Goal: Information Seeking & Learning: Learn about a topic

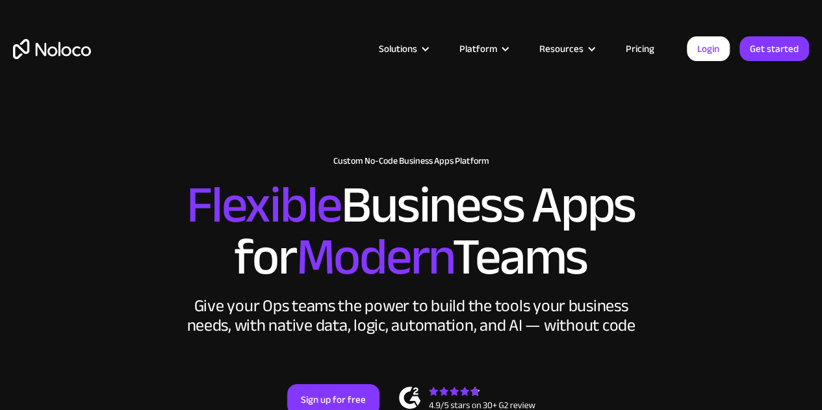
click at [645, 47] on link "Pricing" at bounding box center [640, 48] width 61 height 17
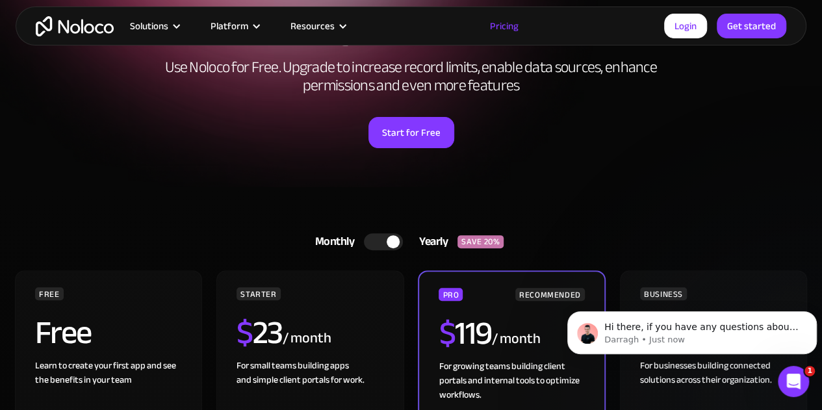
click at [793, 373] on icon "Open Intercom Messenger" at bounding box center [793, 381] width 21 height 21
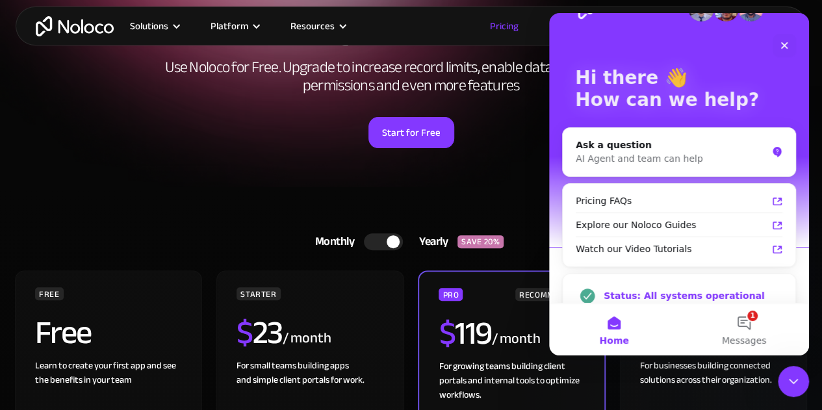
scroll to position [58, 0]
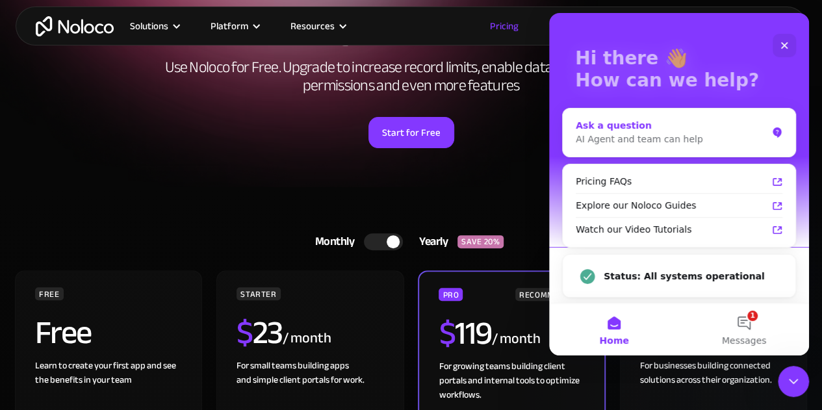
click at [680, 148] on div "Ask a question AI Agent and team can help" at bounding box center [679, 133] width 233 height 48
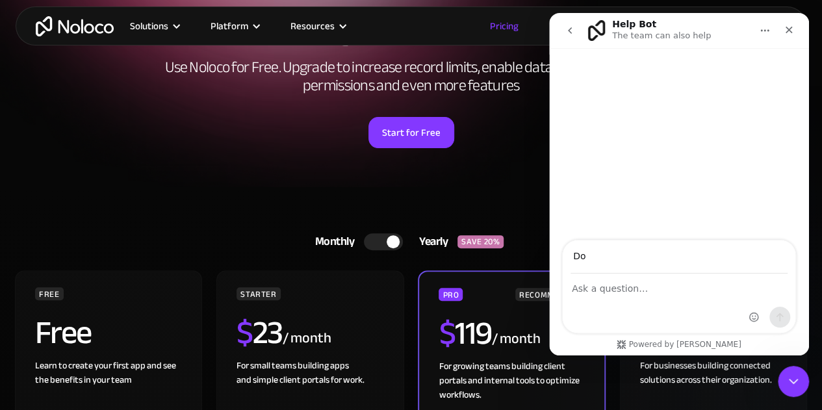
type input "D"
type input "adam@adartova.com"
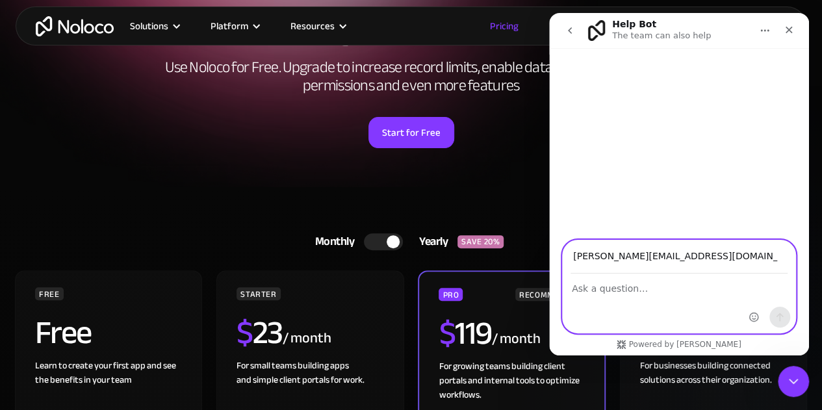
click at [632, 292] on textarea "Ask a question…" at bounding box center [679, 285] width 233 height 22
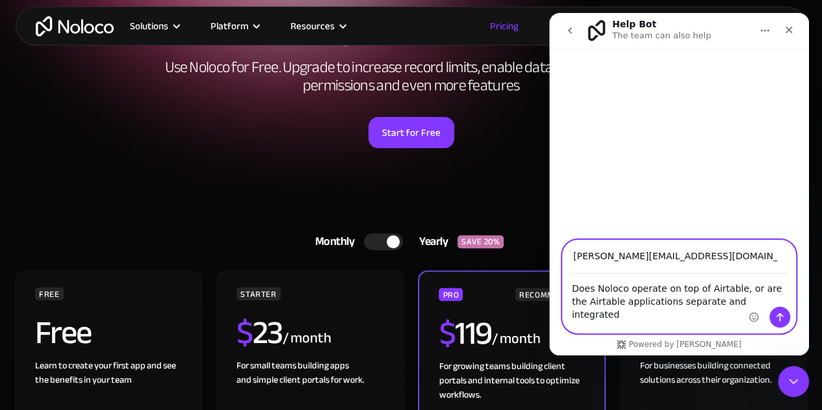
type textarea "Does Noloco operate on top of Airtable, or are the Airtable applications separa…"
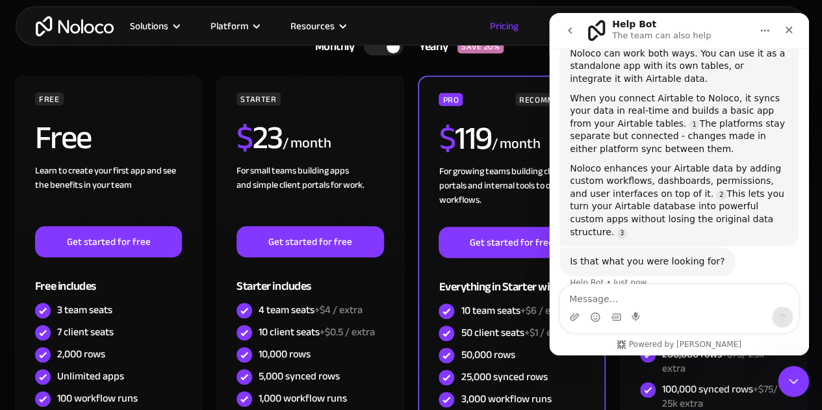
scroll to position [131, 0]
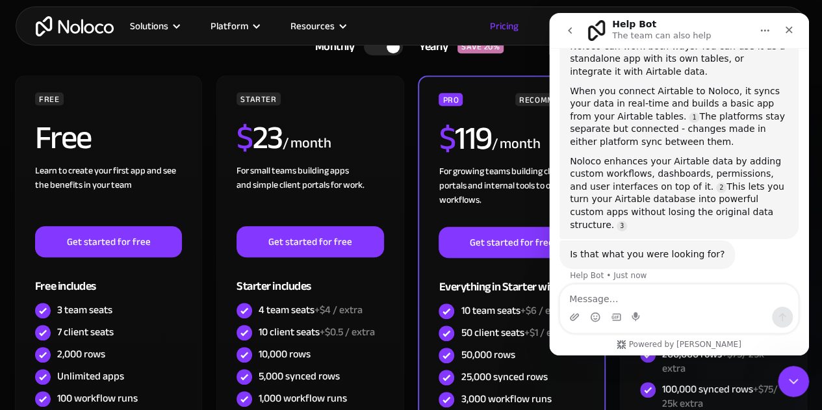
click at [637, 294] on textarea "Message…" at bounding box center [679, 296] width 238 height 22
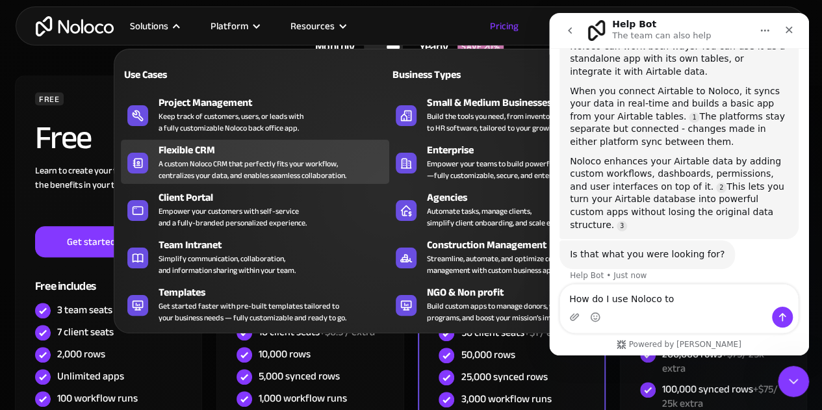
type textarea "How do I use Noloco to"
click at [192, 158] on div "A custom Noloco CRM that perfectly fits your workflow, centralizes your data, a…" at bounding box center [253, 169] width 188 height 23
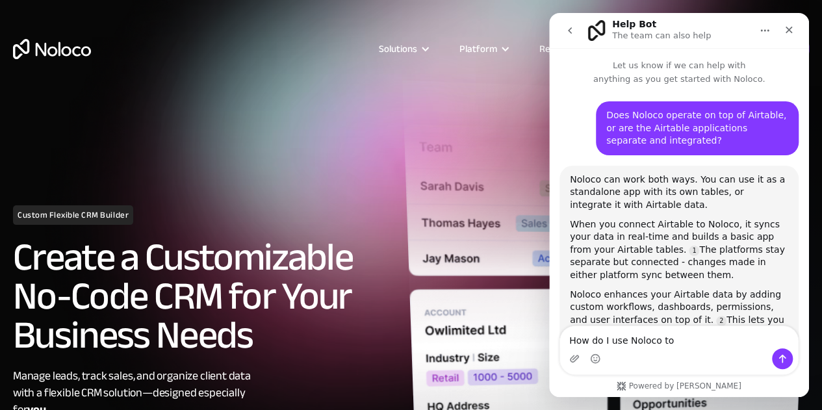
scroll to position [90, 0]
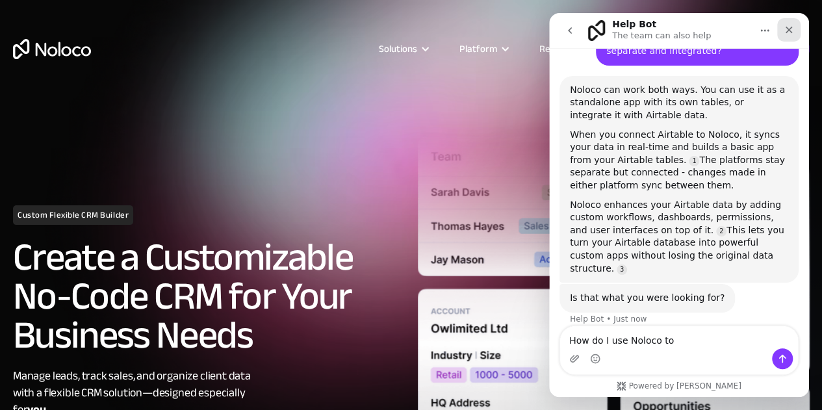
click at [790, 29] on icon "Close" at bounding box center [789, 30] width 10 height 10
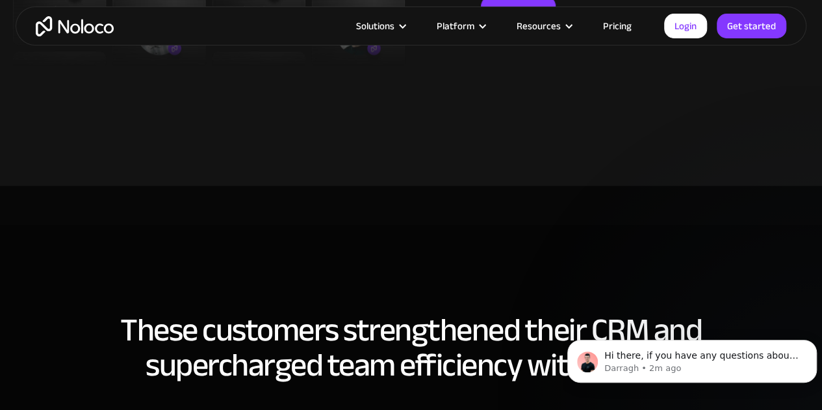
scroll to position [2729, 0]
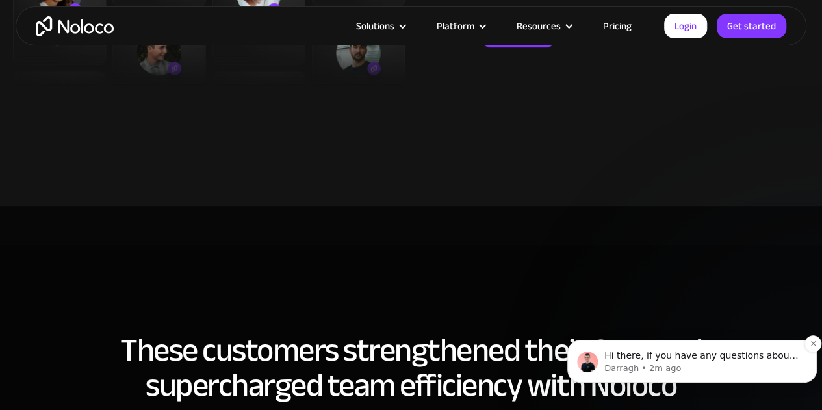
click at [629, 363] on p "Darragh • 2m ago" at bounding box center [702, 369] width 196 height 12
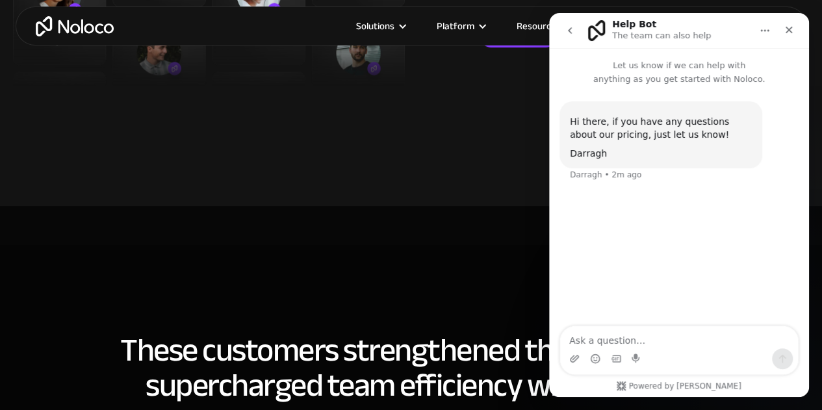
click at [628, 333] on textarea "Ask a question…" at bounding box center [679, 337] width 238 height 22
type textarea "How do I create a custom CRM with Noloco?"
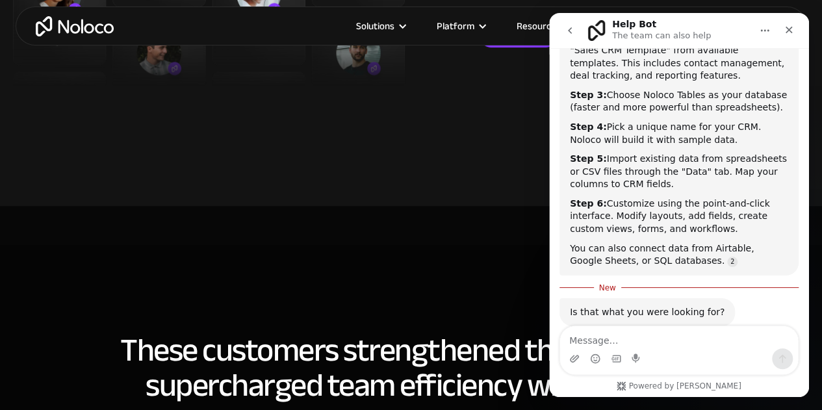
scroll to position [272, 0]
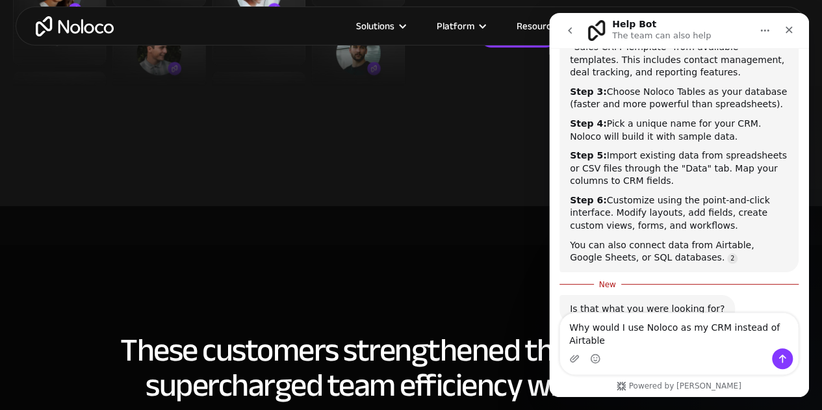
type textarea "Why would I use Noloco as my CRM instead of Airtable?"
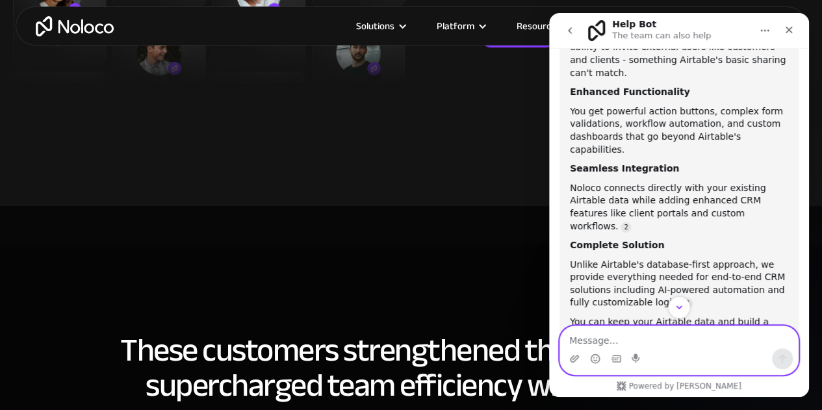
scroll to position [747, 0]
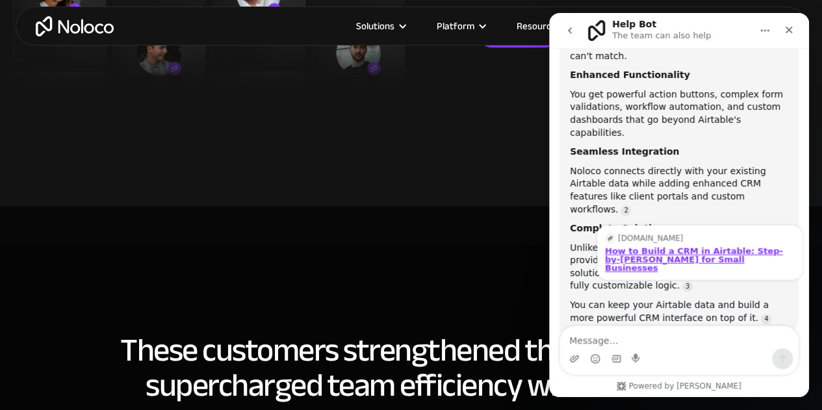
click at [678, 246] on div "How to Build a CRM in Airtable: Step-by-Step Guide for Small Businesses" at bounding box center [700, 258] width 190 height 25
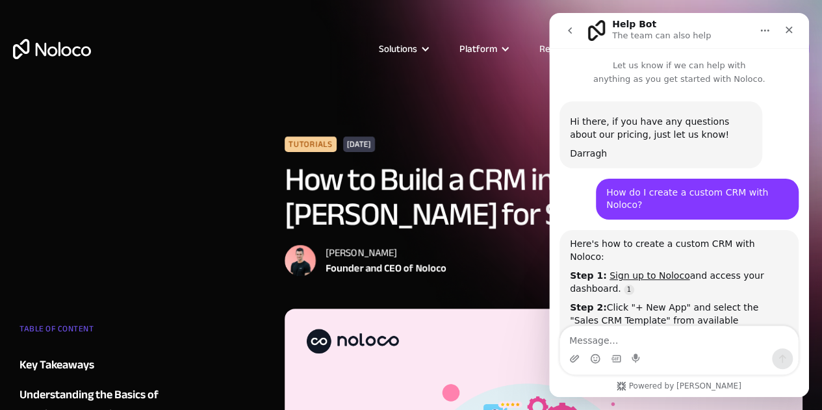
scroll to position [747, 0]
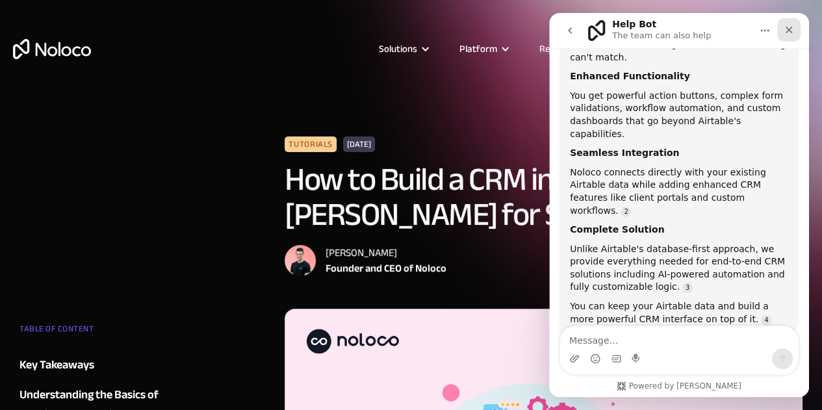
click at [787, 32] on icon "Close" at bounding box center [789, 30] width 10 height 10
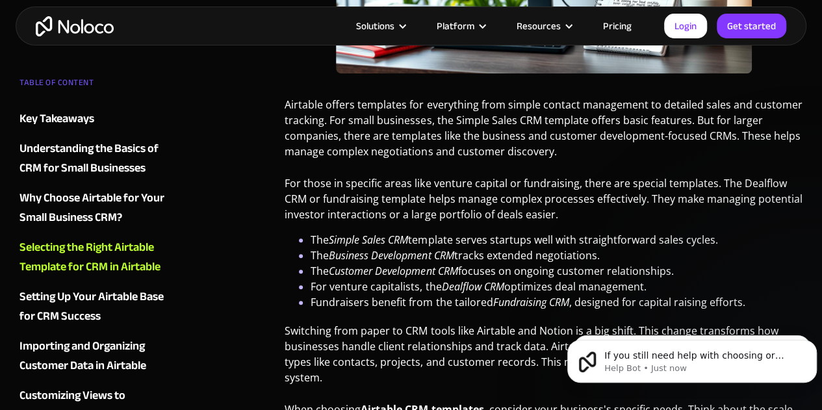
scroll to position [815, 0]
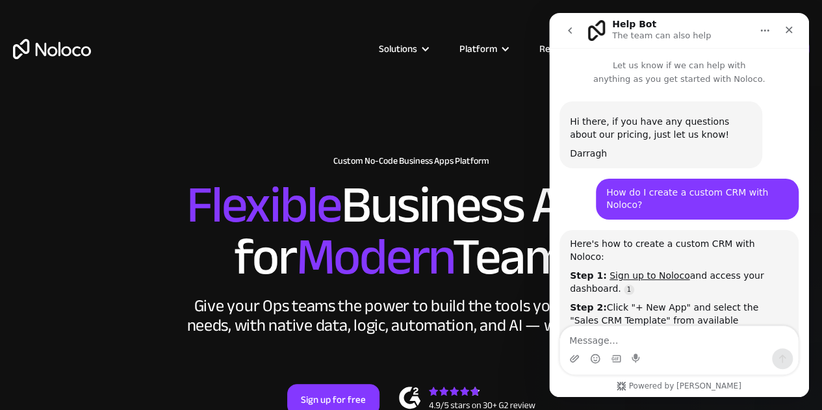
scroll to position [815, 0]
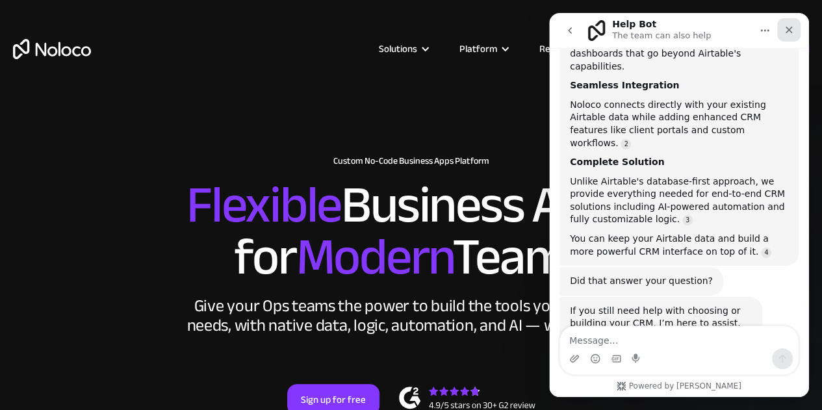
click at [788, 27] on icon "Close" at bounding box center [789, 30] width 10 height 10
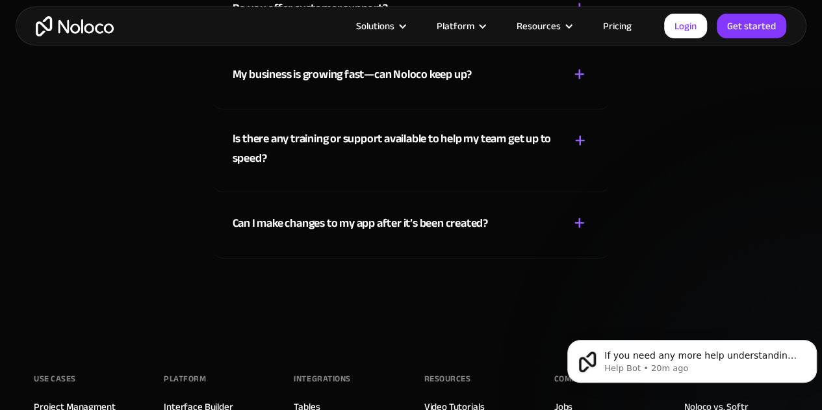
scroll to position [6889, 0]
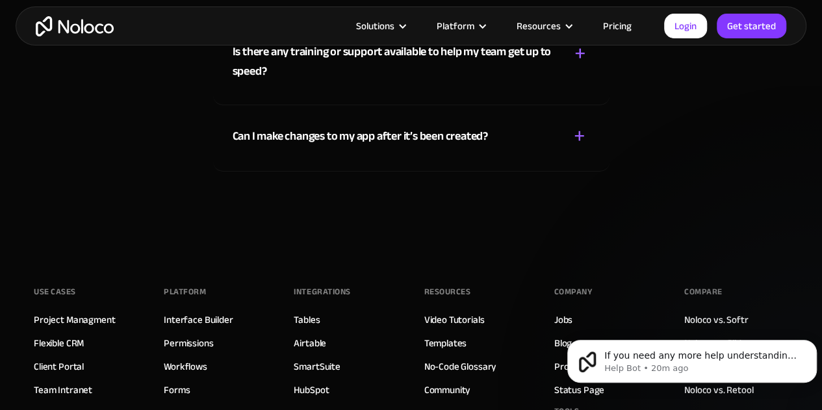
scroll to position [7019, 0]
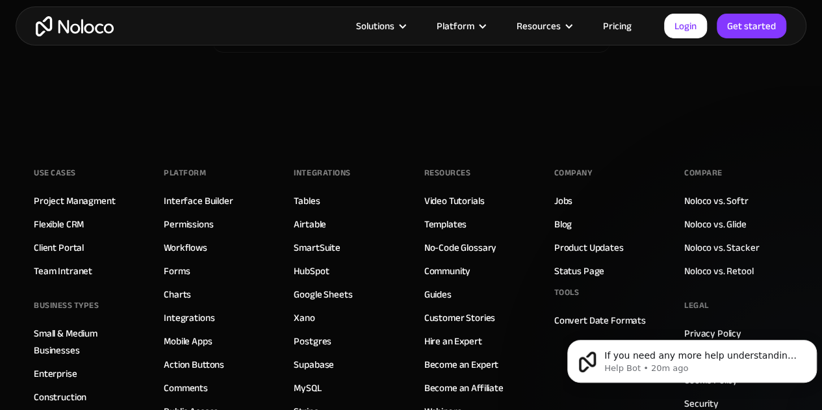
scroll to position [7148, 0]
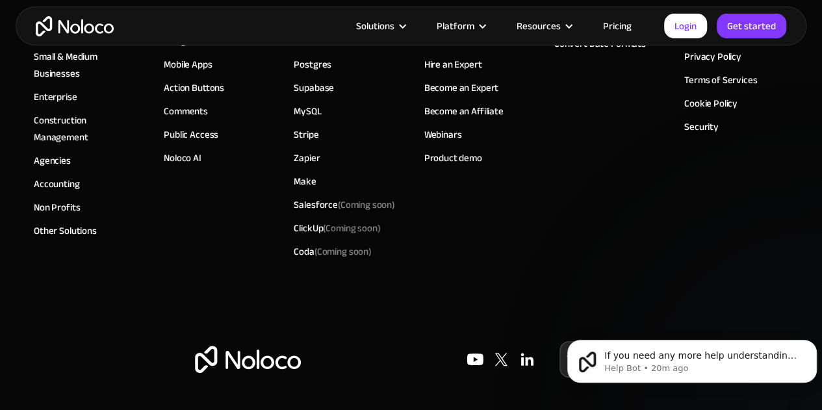
scroll to position [7507, 0]
click at [459, 73] on link "Hire an Expert" at bounding box center [453, 64] width 58 height 17
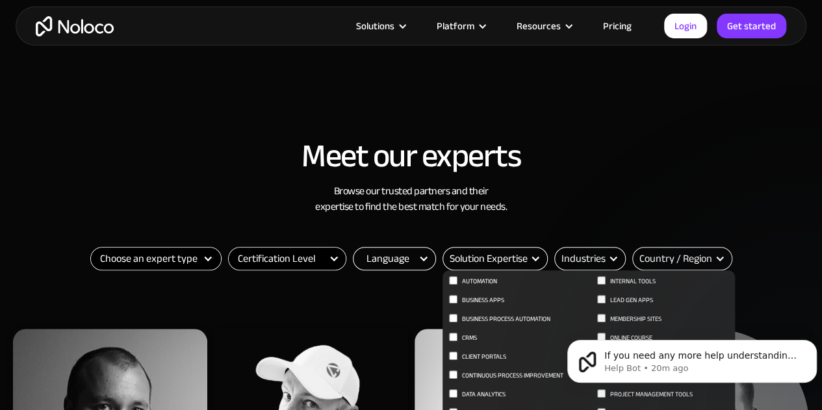
scroll to position [455, 0]
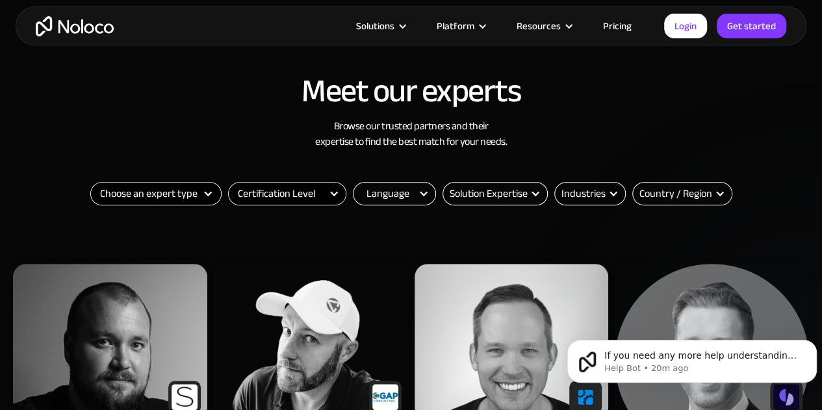
click at [203, 190] on div "Filter" at bounding box center [208, 193] width 10 height 10
click at [209, 193] on div "Filter" at bounding box center [208, 193] width 10 height 10
click at [208, 193] on div "Filter" at bounding box center [208, 193] width 10 height 10
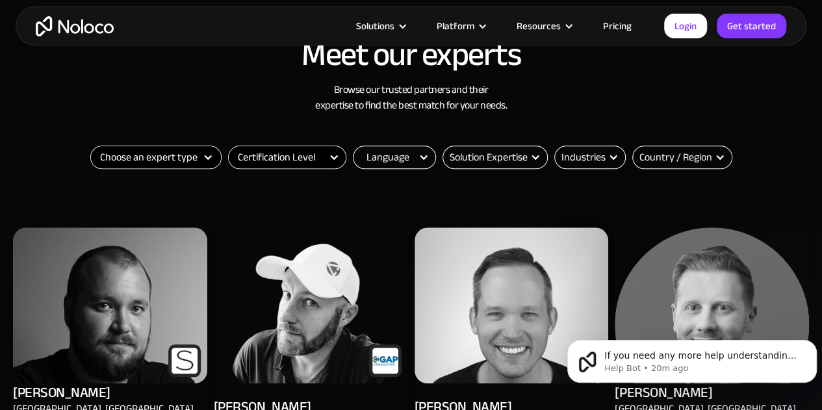
scroll to position [520, 0]
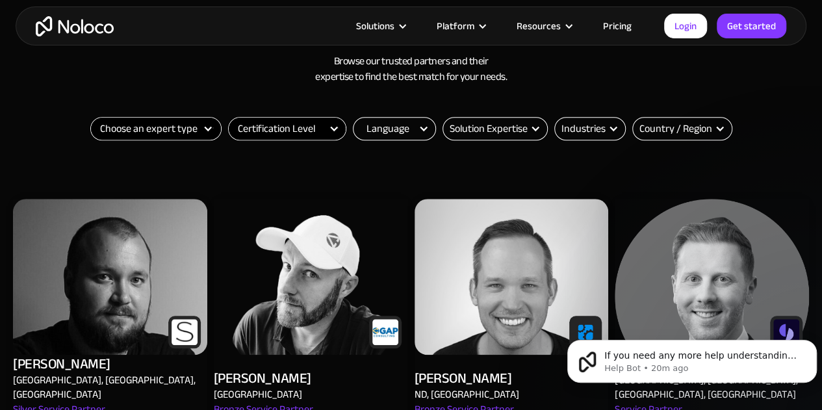
click at [204, 122] on select "Choose an expert type Agency Freelancer" at bounding box center [156, 129] width 130 height 22
drag, startPoint x: 287, startPoint y: 129, endPoint x: 288, endPoint y: 123, distance: 6.5
click at [288, 123] on select "Certification Level Not Certified Certified Expert Level 1" at bounding box center [287, 129] width 117 height 22
select select "Certified Expert Level 1"
click at [229, 118] on select "Certification Level Not Certified Certified Expert Level 1" at bounding box center [287, 129] width 117 height 22
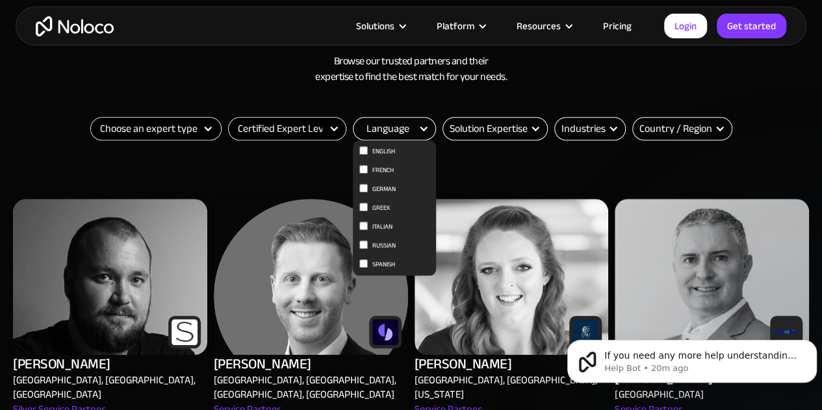
click at [366, 147] on input "English" at bounding box center [363, 150] width 8 height 8
checkbox input "true"
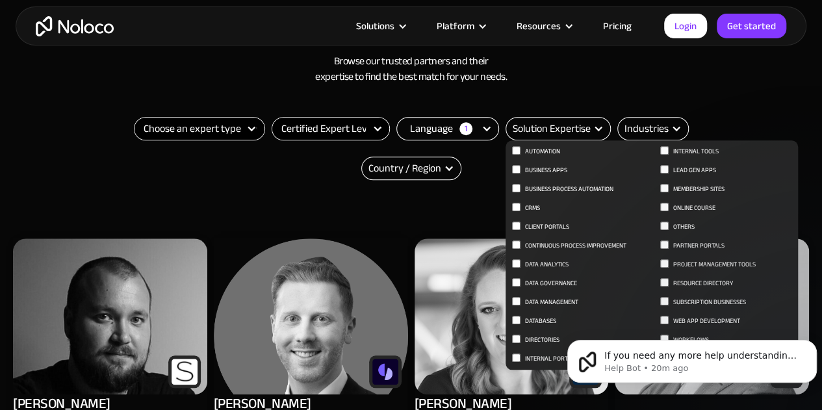
click at [582, 133] on div "Solution Expertise" at bounding box center [552, 129] width 78 height 16
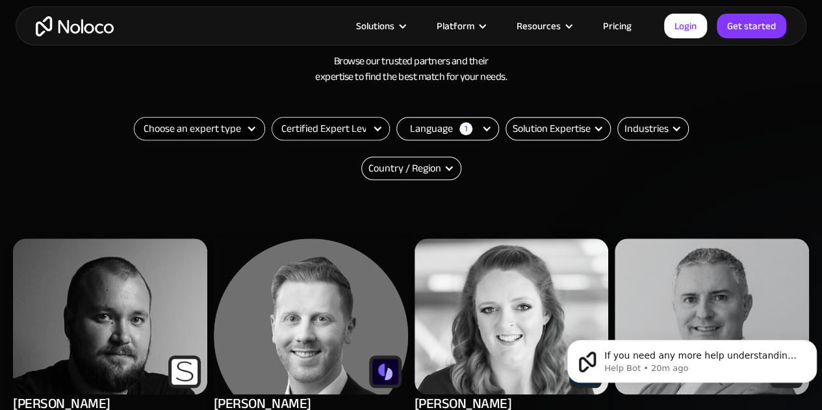
click at [581, 132] on div "Solution Expertise" at bounding box center [552, 129] width 78 height 16
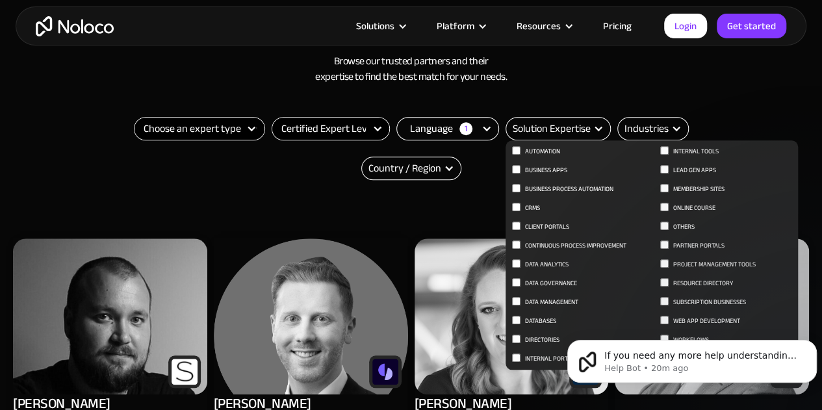
click at [515, 207] on input "CRMs" at bounding box center [516, 207] width 8 height 8
checkbox input "true"
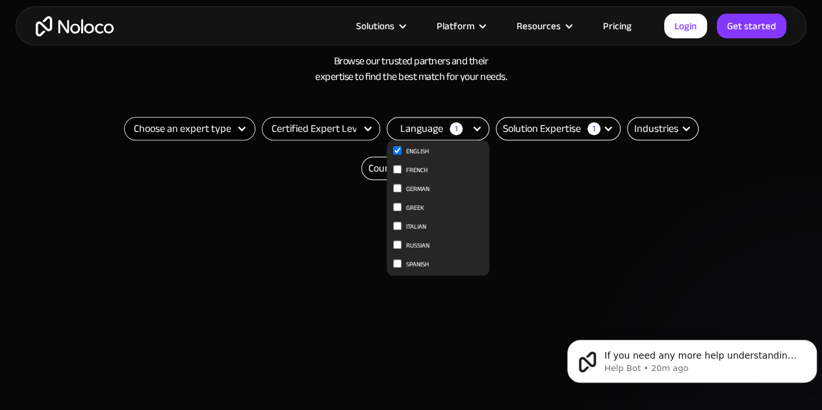
click at [397, 148] on input "English" at bounding box center [397, 150] width 8 height 8
checkbox input "false"
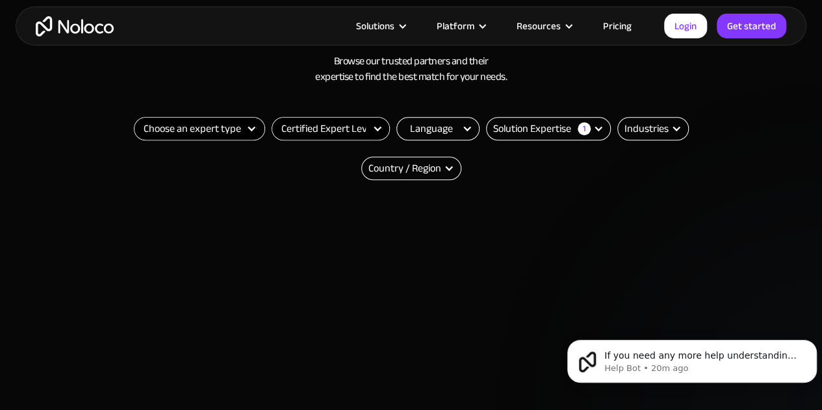
click at [375, 129] on div "Filter" at bounding box center [377, 128] width 10 height 10
click at [375, 128] on div "Filter" at bounding box center [377, 128] width 10 height 10
click at [378, 134] on select "Certification Level Not Certified Certified Expert Level 1" at bounding box center [330, 129] width 117 height 22
select select "Filter"
click at [272, 118] on select "Certification Level Not Certified Certified Expert Level 1" at bounding box center [330, 129] width 117 height 22
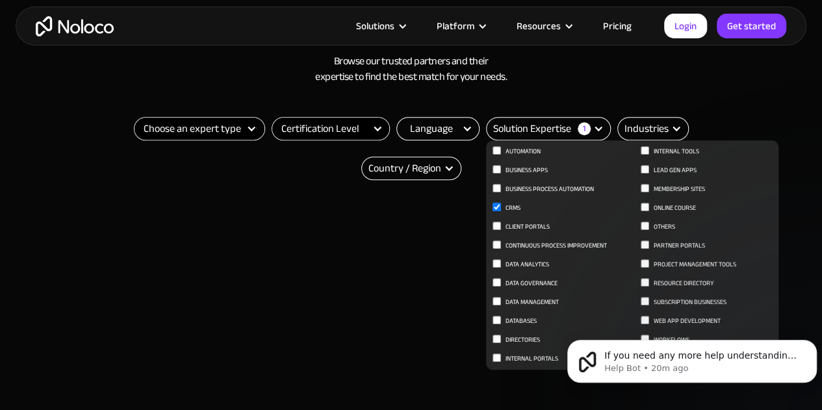
click at [594, 127] on div "Email Form" at bounding box center [598, 128] width 10 height 10
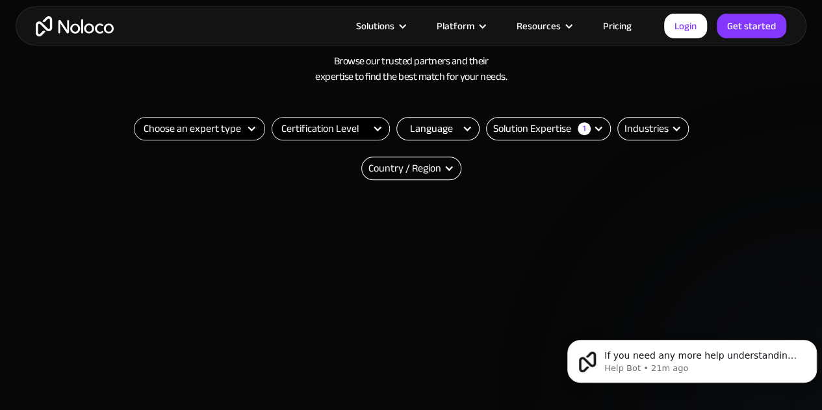
click at [594, 127] on div "Email Form" at bounding box center [598, 128] width 10 height 10
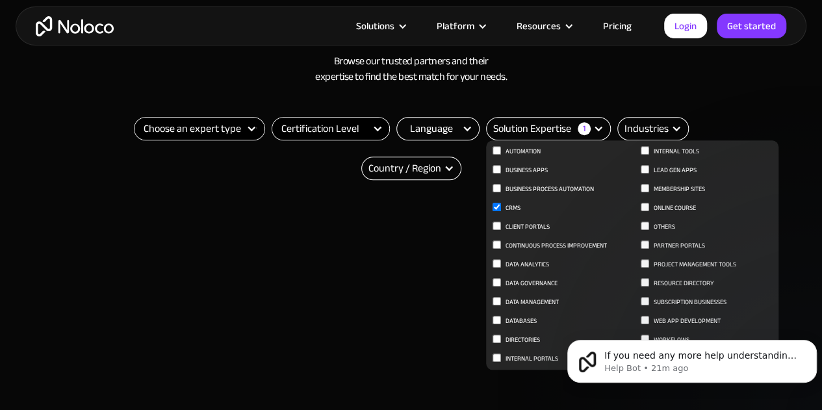
click at [498, 206] on input "CRMs" at bounding box center [497, 207] width 8 height 8
checkbox input "false"
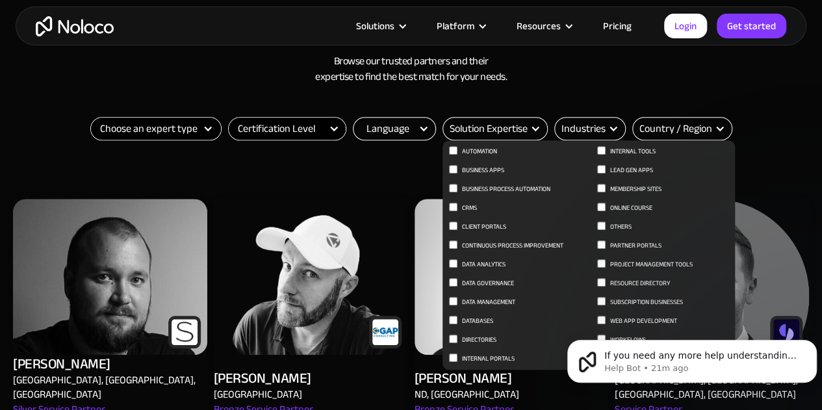
click at [602, 187] on input "Membership Sites" at bounding box center [601, 188] width 8 height 8
checkbox input "true"
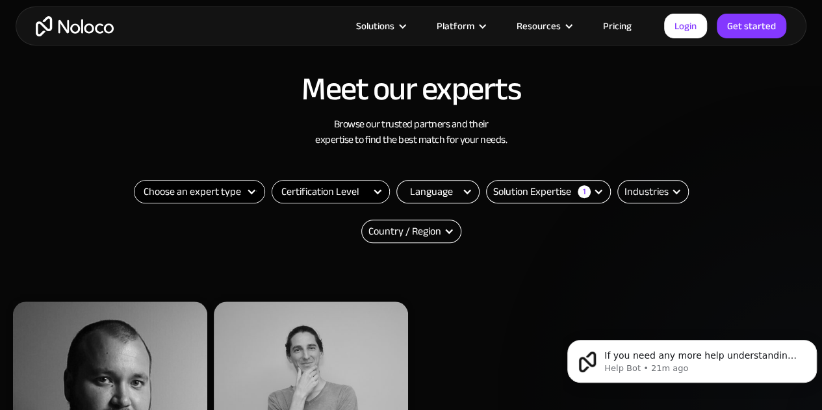
scroll to position [260, 0]
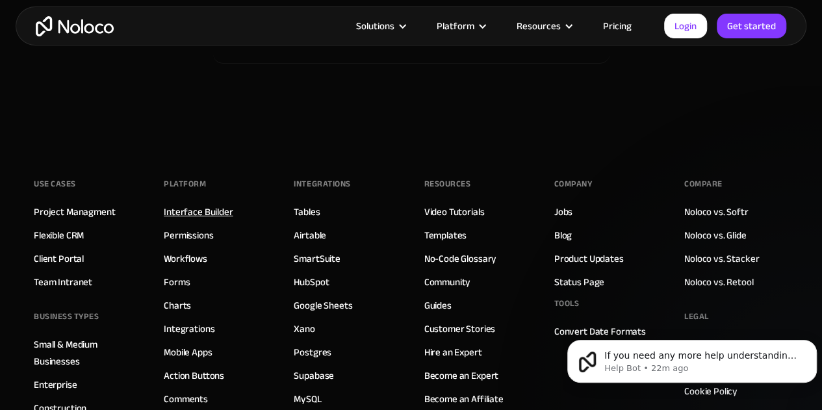
scroll to position [7078, 0]
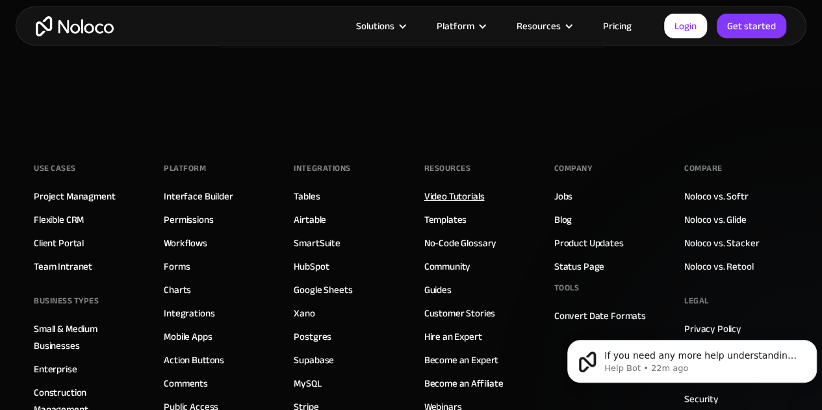
click at [464, 188] on link "Video Tutorials" at bounding box center [454, 196] width 60 height 17
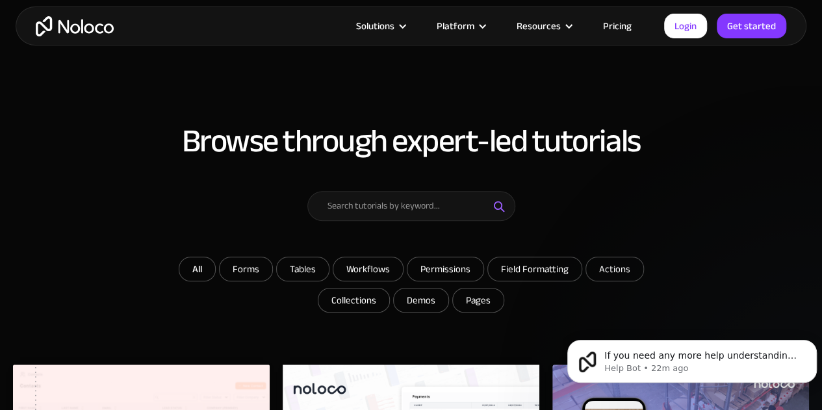
scroll to position [455, 0]
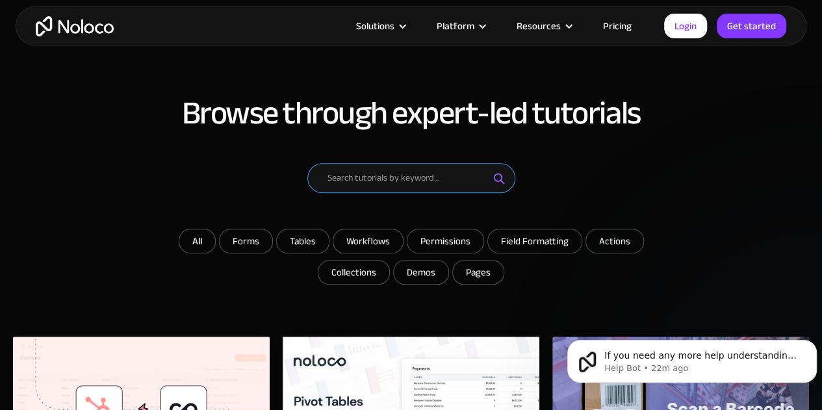
click at [430, 182] on input "Email Form" at bounding box center [411, 178] width 208 height 30
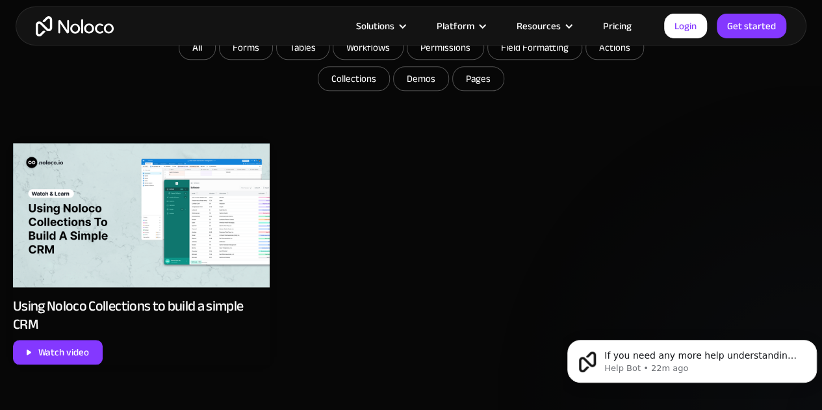
scroll to position [650, 0]
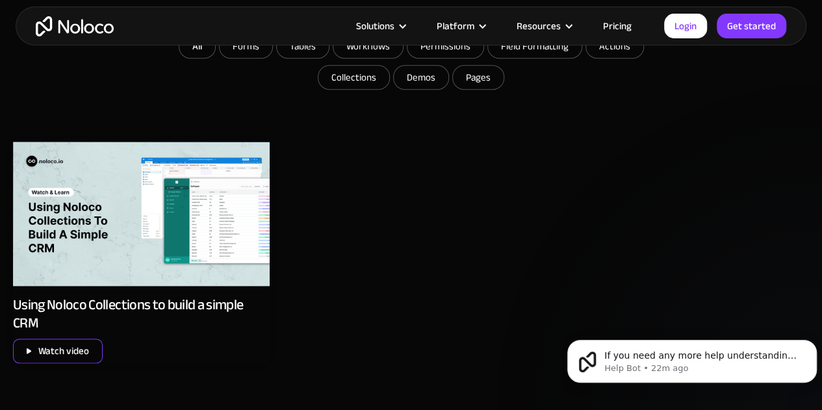
type input "CRM"
click at [71, 353] on div "Watch video" at bounding box center [63, 350] width 51 height 17
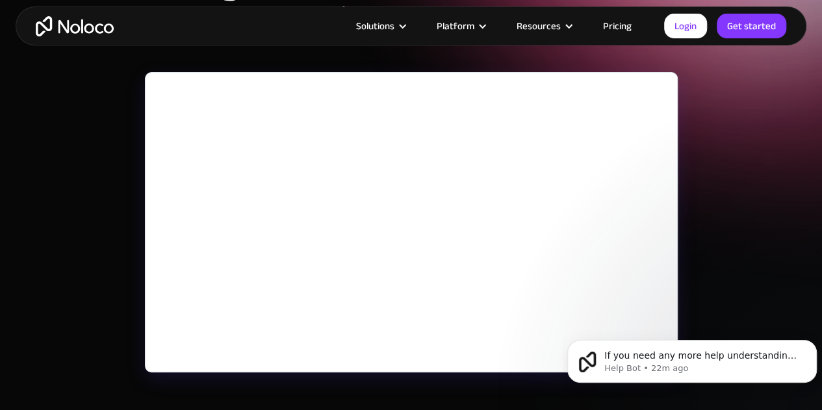
scroll to position [195, 0]
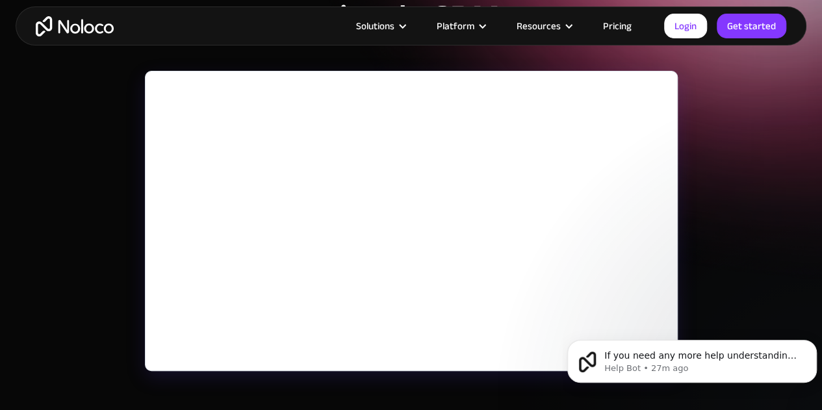
click at [623, 29] on link "Pricing" at bounding box center [617, 26] width 61 height 17
